Goal: Use online tool/utility: Utilize a website feature to perform a specific function

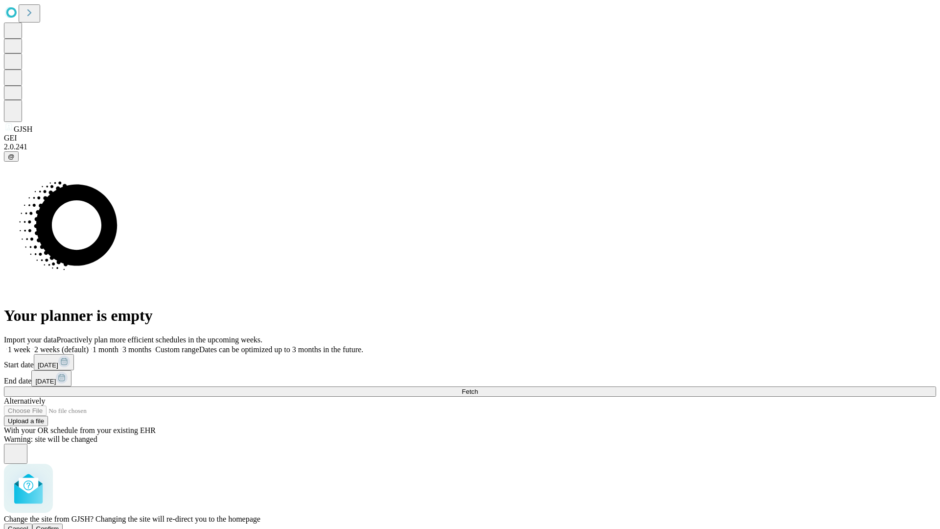
click at [59, 525] on span "Confirm" at bounding box center [47, 528] width 23 height 7
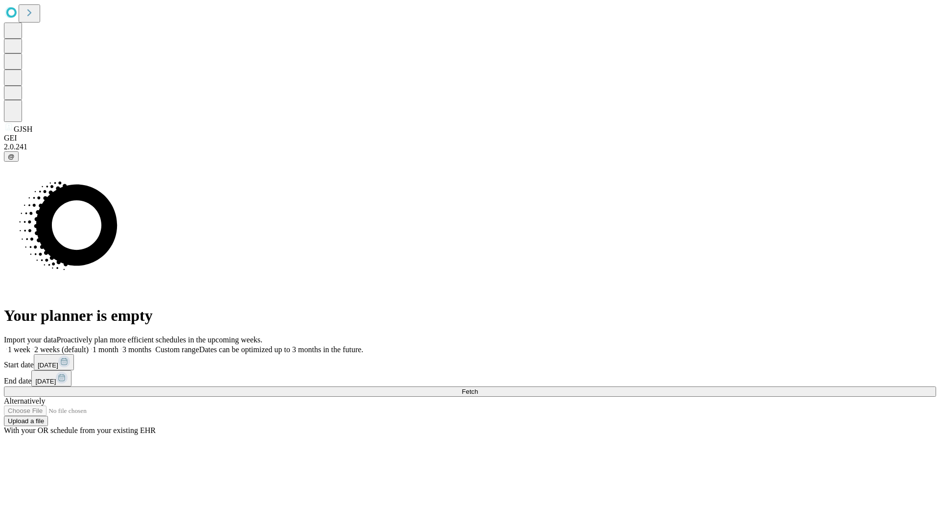
click at [118, 345] on label "1 month" at bounding box center [104, 349] width 30 height 8
click at [478, 388] on span "Fetch" at bounding box center [469, 391] width 16 height 7
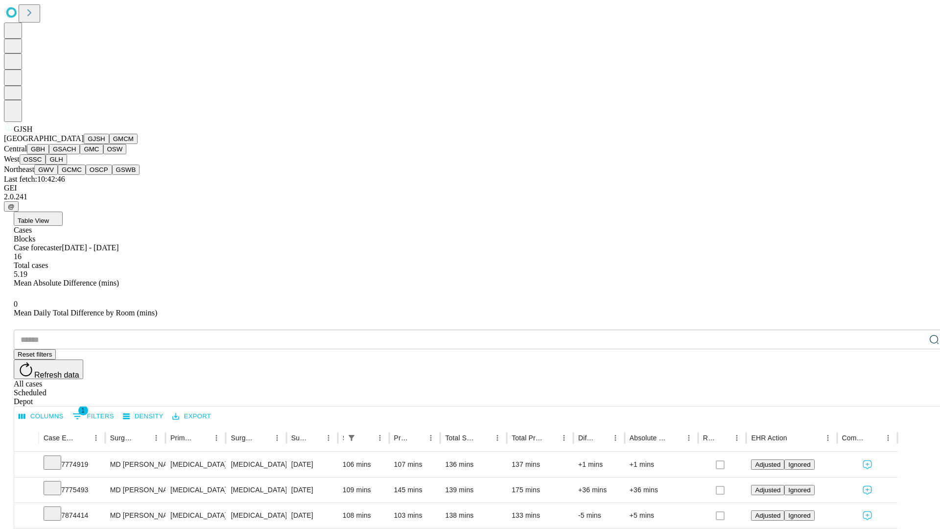
click at [109, 144] on button "GMCM" at bounding box center [123, 139] width 28 height 10
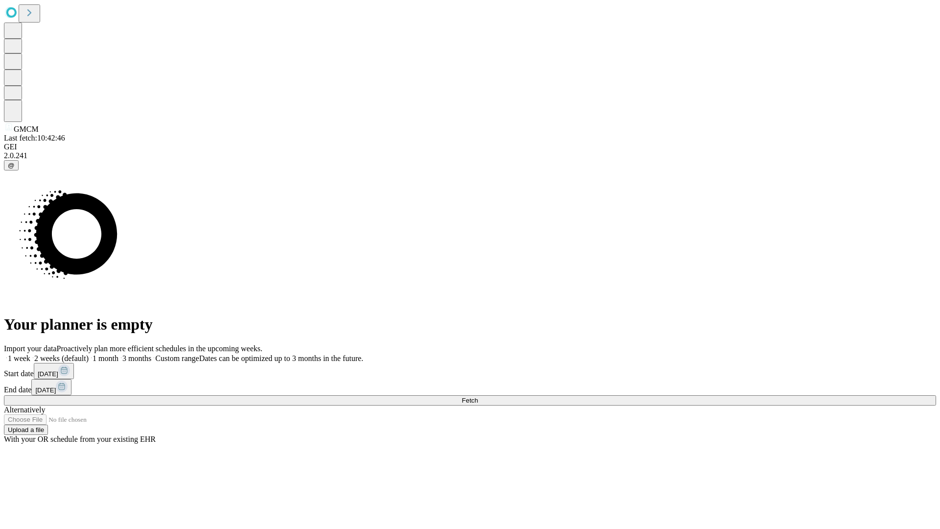
click at [118, 354] on label "1 month" at bounding box center [104, 358] width 30 height 8
click at [478, 396] on span "Fetch" at bounding box center [469, 399] width 16 height 7
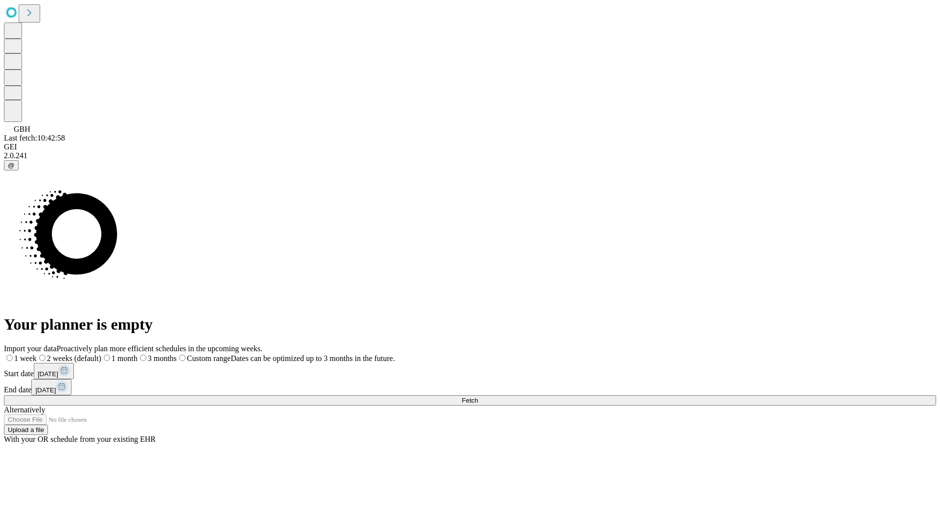
click at [138, 354] on label "1 month" at bounding box center [119, 358] width 36 height 8
click at [478, 396] on span "Fetch" at bounding box center [469, 399] width 16 height 7
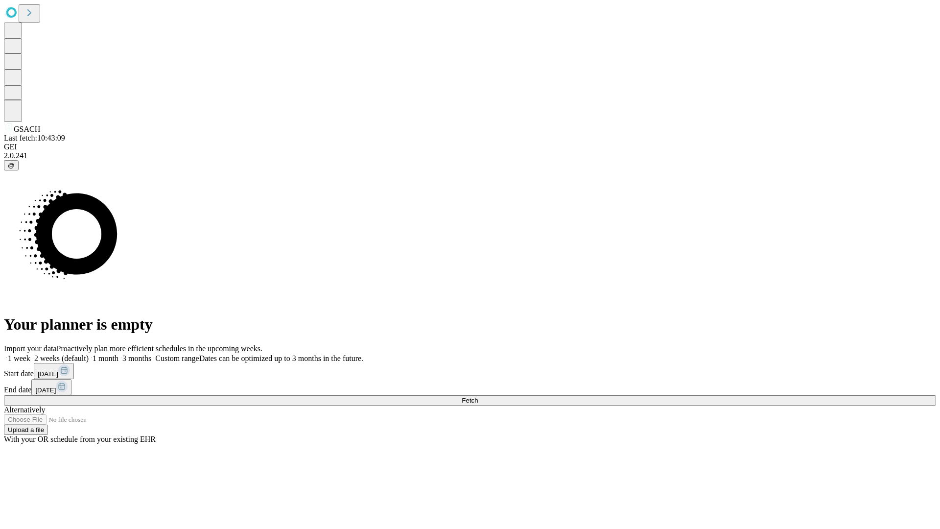
click at [118, 354] on label "1 month" at bounding box center [104, 358] width 30 height 8
click at [478, 396] on span "Fetch" at bounding box center [469, 399] width 16 height 7
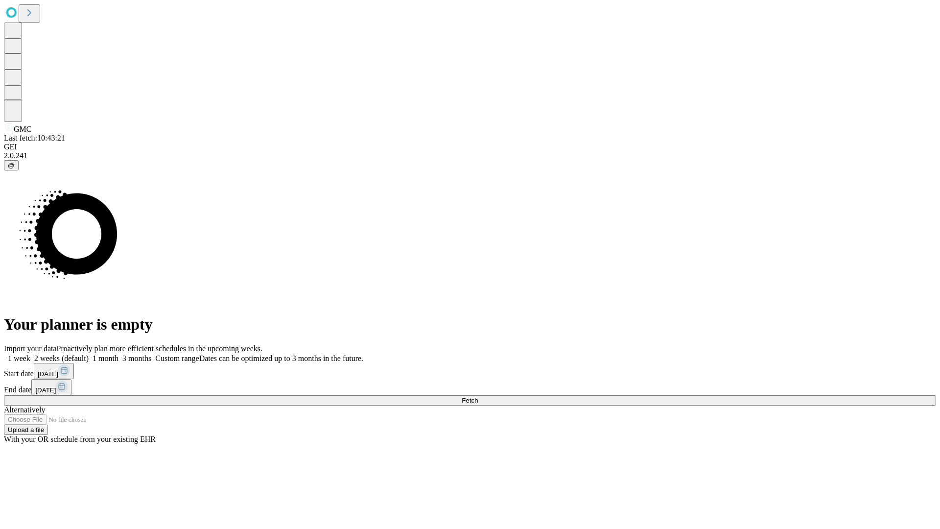
click at [118, 354] on label "1 month" at bounding box center [104, 358] width 30 height 8
click at [478, 396] on span "Fetch" at bounding box center [469, 399] width 16 height 7
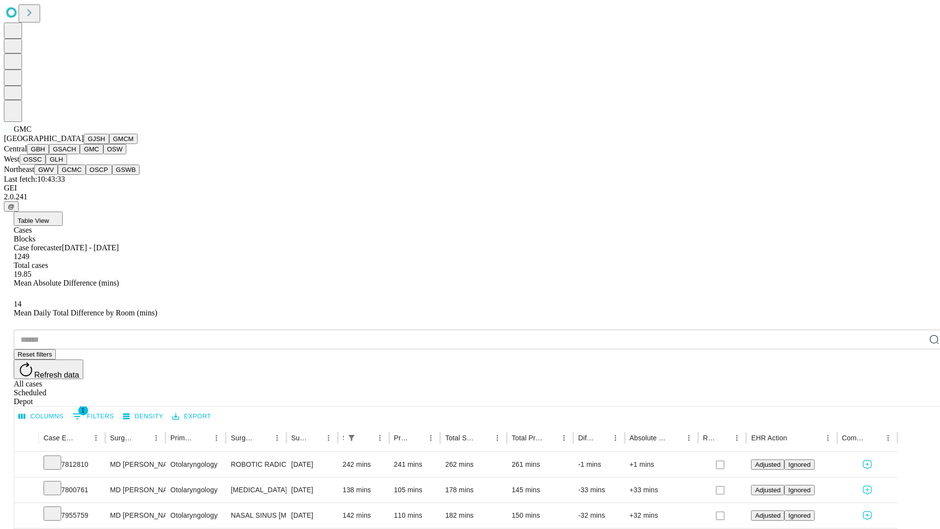
click at [103, 154] on button "OSW" at bounding box center [114, 149] width 23 height 10
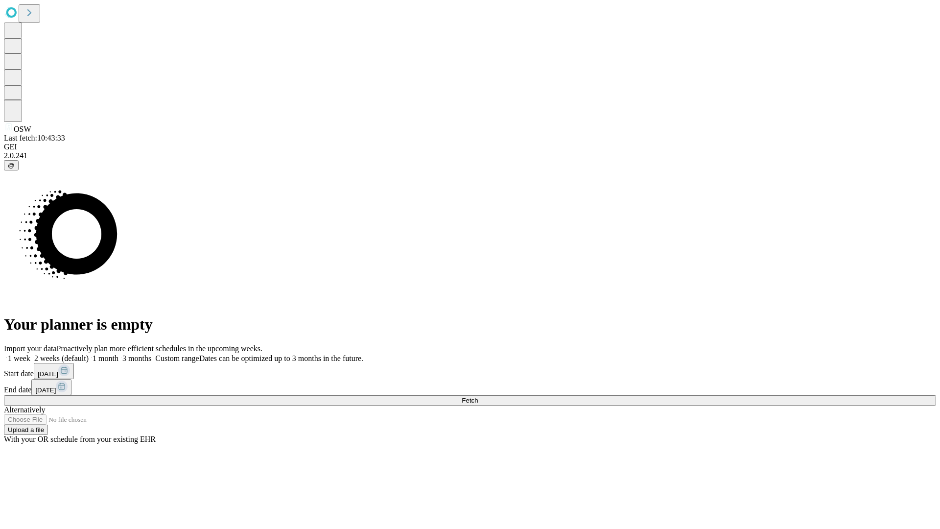
click at [118, 354] on label "1 month" at bounding box center [104, 358] width 30 height 8
click at [478, 396] on span "Fetch" at bounding box center [469, 399] width 16 height 7
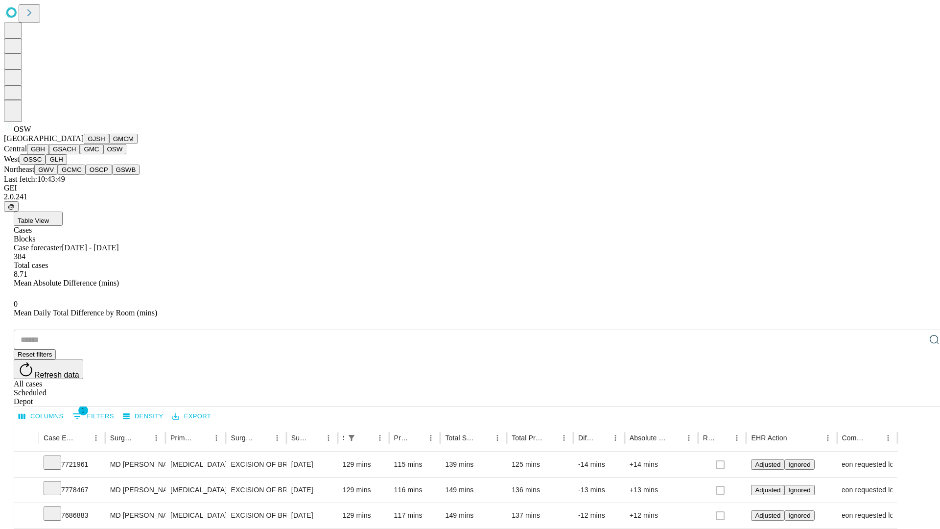
click at [46, 164] on button "OSSC" at bounding box center [33, 159] width 26 height 10
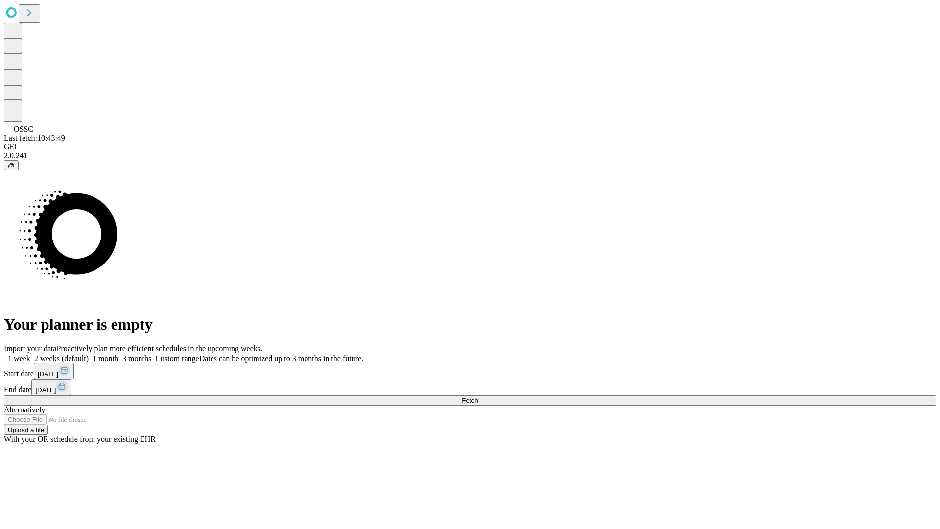
click at [118, 354] on label "1 month" at bounding box center [104, 358] width 30 height 8
click at [478, 396] on span "Fetch" at bounding box center [469, 399] width 16 height 7
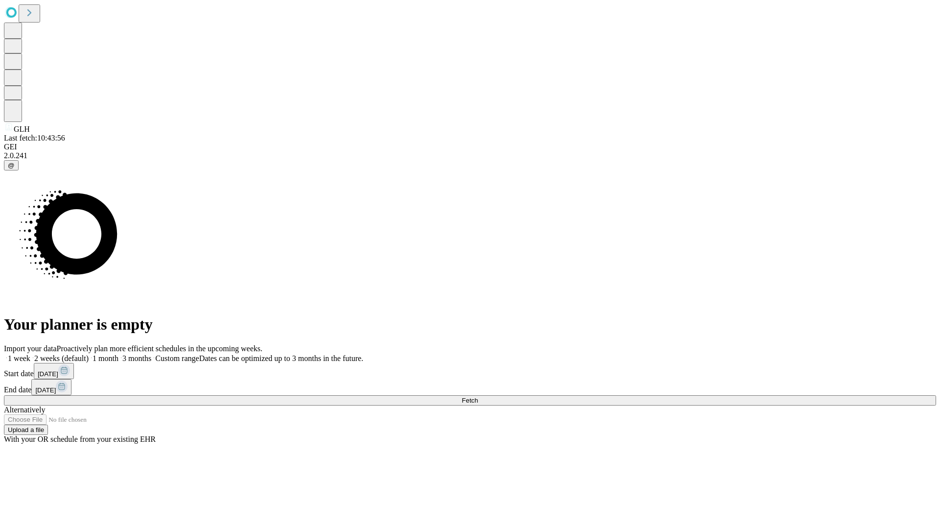
click at [118, 354] on label "1 month" at bounding box center [104, 358] width 30 height 8
click at [478, 396] on span "Fetch" at bounding box center [469, 399] width 16 height 7
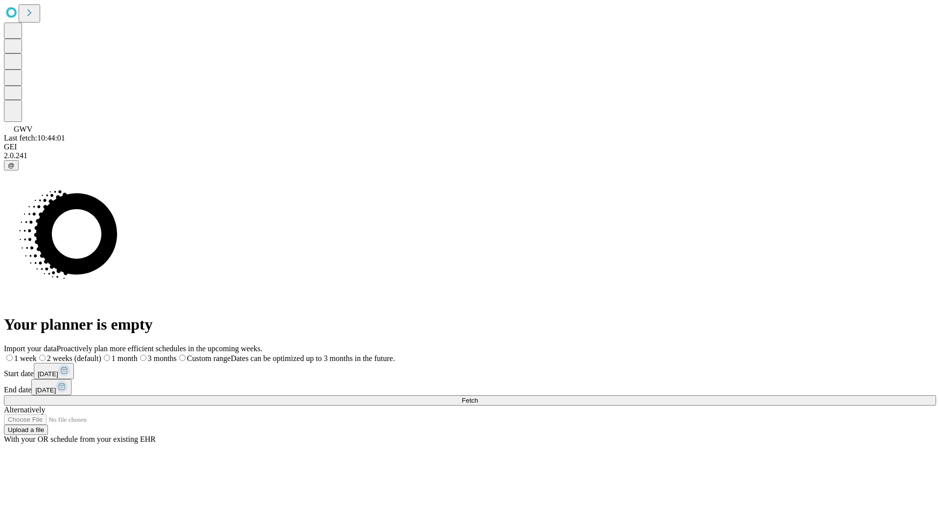
click at [138, 354] on label "1 month" at bounding box center [119, 358] width 36 height 8
click at [478, 396] on span "Fetch" at bounding box center [469, 399] width 16 height 7
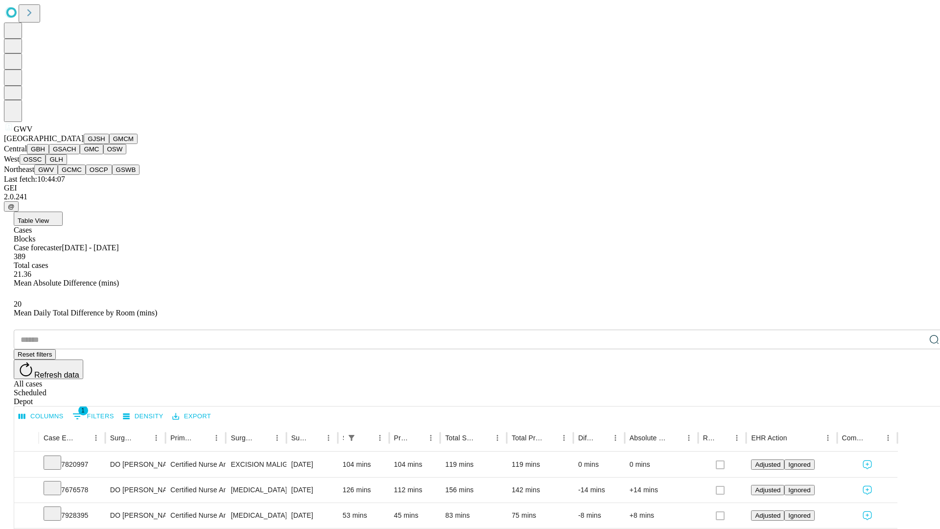
click at [76, 175] on button "GCMC" at bounding box center [72, 169] width 28 height 10
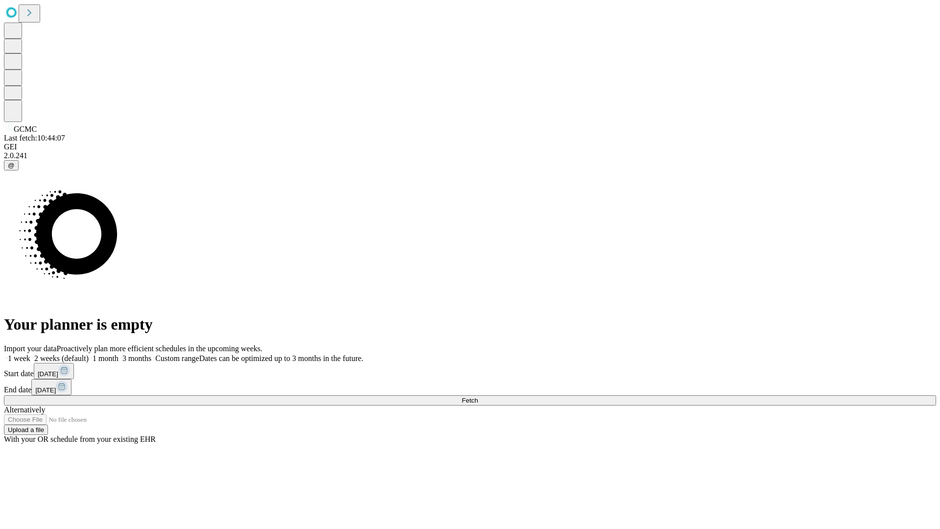
click at [118, 354] on label "1 month" at bounding box center [104, 358] width 30 height 8
click at [478, 396] on span "Fetch" at bounding box center [469, 399] width 16 height 7
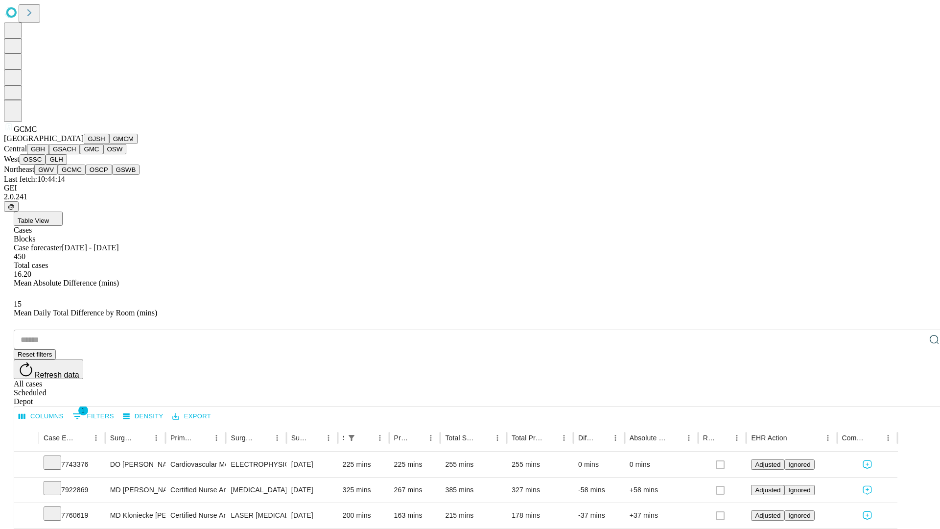
click at [86, 175] on button "OSCP" at bounding box center [99, 169] width 26 height 10
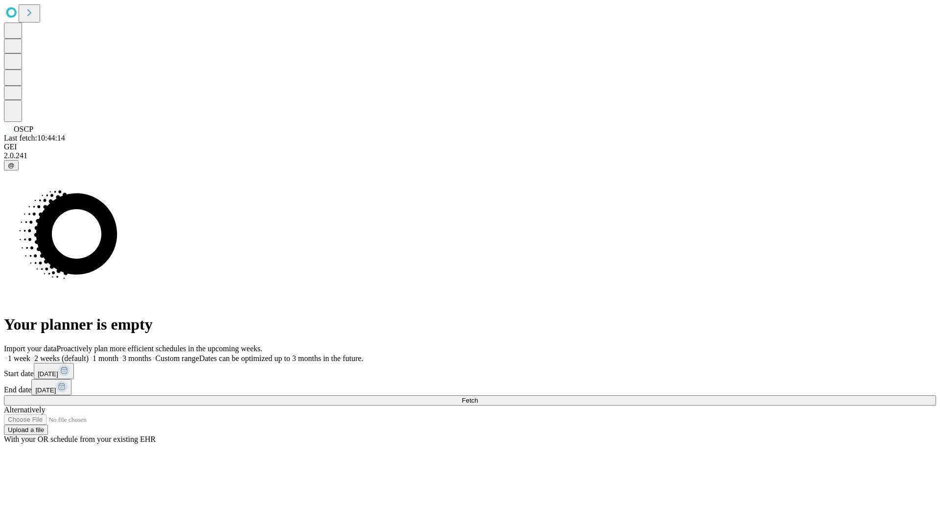
click at [118, 354] on label "1 month" at bounding box center [104, 358] width 30 height 8
click at [478, 396] on span "Fetch" at bounding box center [469, 399] width 16 height 7
